Goal: Information Seeking & Learning: Learn about a topic

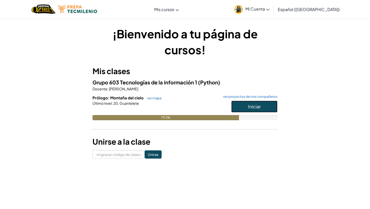
click at [264, 105] on button "Iniciar" at bounding box center [254, 107] width 46 height 12
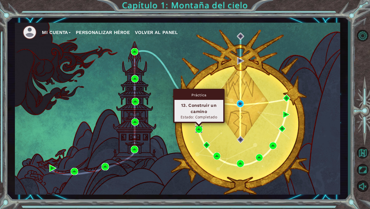
click at [202, 131] on img at bounding box center [198, 128] width 7 height 7
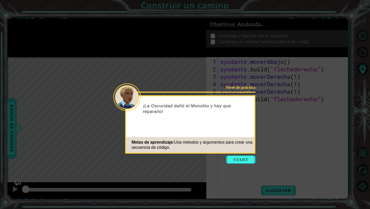
click at [238, 159] on button "Comenzar" at bounding box center [240, 159] width 29 height 8
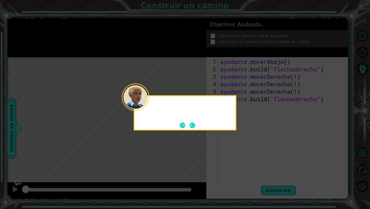
click at [238, 159] on icon at bounding box center [185, 104] width 370 height 209
click at [193, 126] on button "Próximo" at bounding box center [193, 125] width 6 height 6
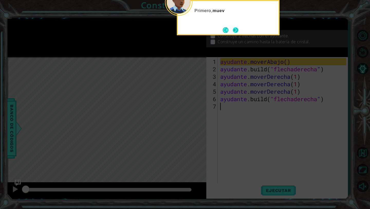
click at [233, 30] on button "Próximo" at bounding box center [236, 30] width 6 height 6
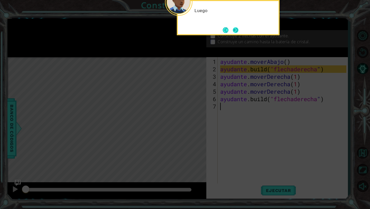
click at [239, 32] on button "Next" at bounding box center [236, 30] width 6 height 6
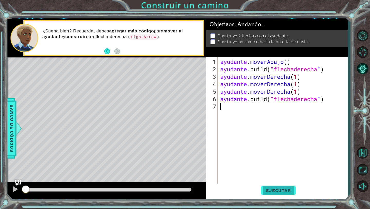
click at [289, 189] on font "Ejecutar" at bounding box center [278, 190] width 25 height 5
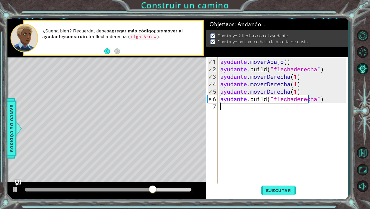
click at [188, 188] on div at bounding box center [108, 190] width 167 height 4
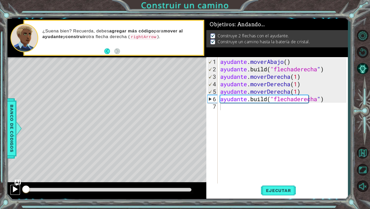
click at [17, 190] on div at bounding box center [15, 189] width 7 height 7
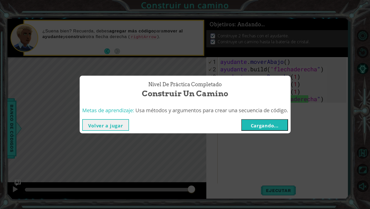
click at [241, 128] on div "Volver a jugar Cargando..." at bounding box center [185, 125] width 206 height 12
click at [246, 128] on button "Cargando..." at bounding box center [264, 125] width 47 height 12
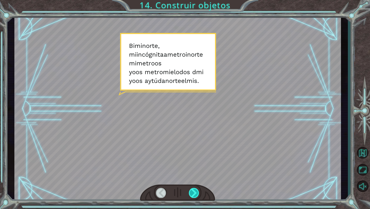
click at [196, 188] on div at bounding box center [194, 193] width 11 height 10
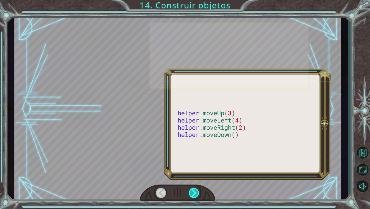
click at [196, 188] on div at bounding box center [194, 193] width 11 height 10
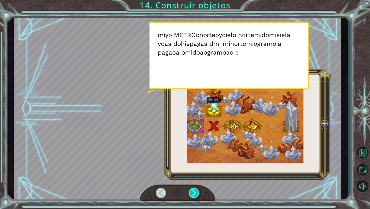
click at [193, 192] on div at bounding box center [194, 193] width 11 height 10
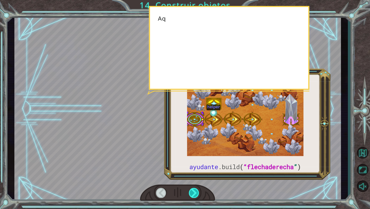
click at [193, 192] on div at bounding box center [194, 193] width 11 height 10
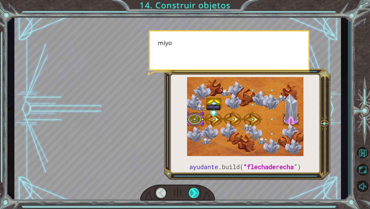
click at [193, 192] on div at bounding box center [194, 193] width 11 height 10
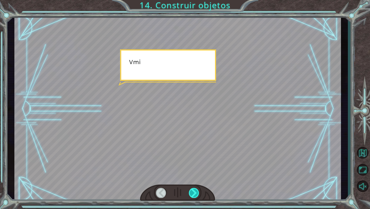
click at [193, 192] on div at bounding box center [194, 193] width 11 height 10
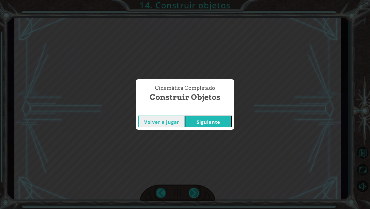
click at [193, 192] on div "Cinemática Completado Construir objetos Volver a jugar [GEOGRAPHIC_DATA]" at bounding box center [185, 104] width 370 height 209
click at [215, 113] on div "Cinemática Completado" at bounding box center [185, 110] width 99 height 5
click at [215, 124] on font "Siguiente" at bounding box center [209, 122] width 24 height 6
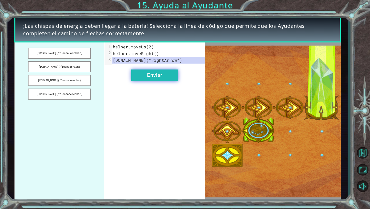
click at [146, 73] on button "Enviar" at bounding box center [154, 75] width 47 height 12
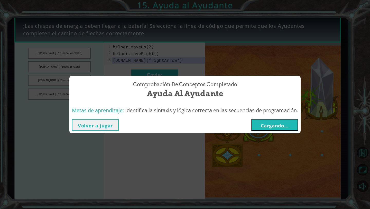
click at [269, 129] on button "Cargando..." at bounding box center [274, 125] width 47 height 12
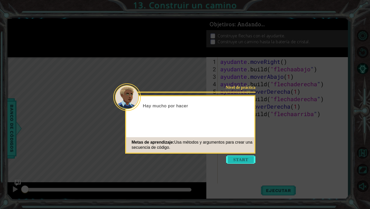
click at [242, 159] on button "Comenzar" at bounding box center [240, 159] width 29 height 8
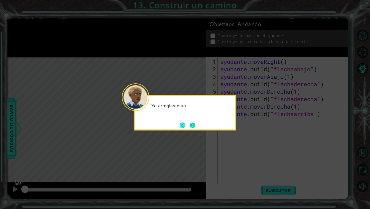
click at [195, 127] on button "Próximo" at bounding box center [193, 125] width 6 height 6
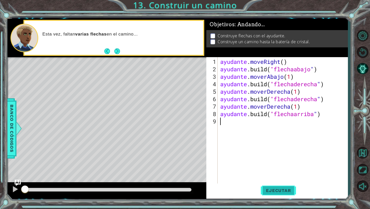
click at [287, 190] on font "Ejecutar" at bounding box center [278, 190] width 25 height 5
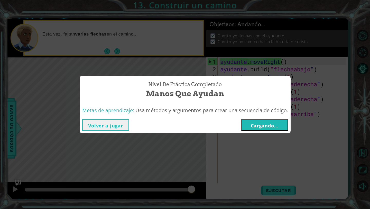
click at [274, 123] on font "Cargando..." at bounding box center [265, 125] width 28 height 6
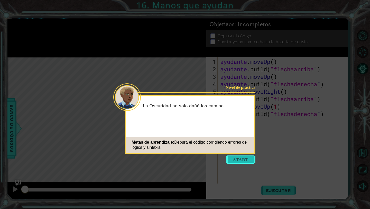
click at [240, 160] on button "Comenzar" at bounding box center [240, 159] width 29 height 8
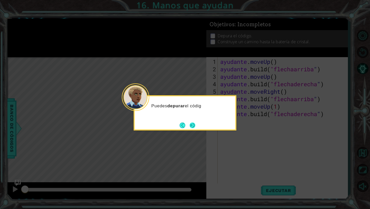
click at [193, 124] on button "Próximo" at bounding box center [193, 125] width 6 height 6
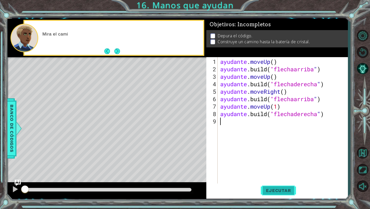
click at [282, 193] on font "Ejecutar" at bounding box center [278, 190] width 25 height 5
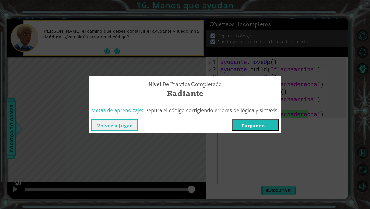
click at [255, 128] on font "Cargando..." at bounding box center [256, 125] width 28 height 6
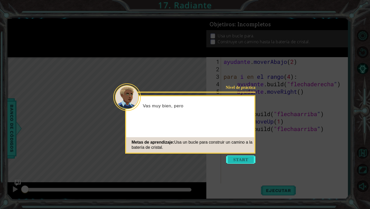
click at [241, 158] on button "Comenzar" at bounding box center [240, 159] width 29 height 8
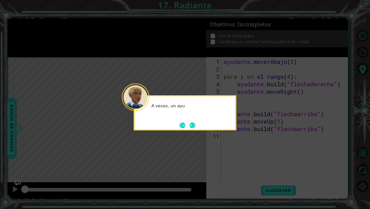
click at [195, 130] on div "A veces, un ayu" at bounding box center [185, 112] width 103 height 35
click at [195, 127] on button "Próximo" at bounding box center [192, 125] width 9 height 9
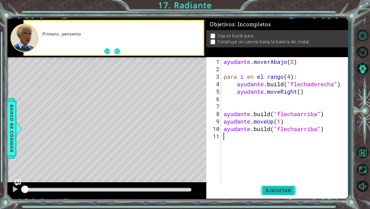
click at [277, 188] on font "Ejecutar" at bounding box center [278, 190] width 25 height 5
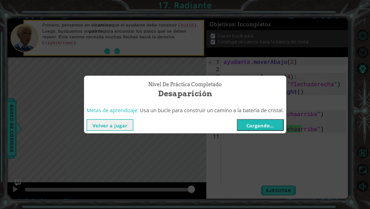
click at [269, 127] on font "Cargando..." at bounding box center [261, 125] width 28 height 6
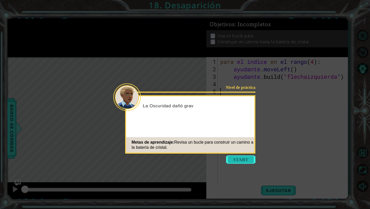
click at [247, 162] on button "Comenzar" at bounding box center [240, 159] width 29 height 8
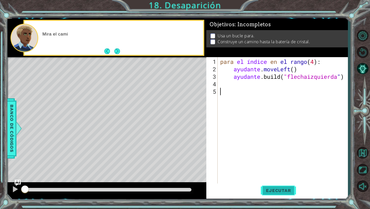
click at [270, 188] on font "Ejecutar" at bounding box center [278, 190] width 25 height 5
